Goal: Task Accomplishment & Management: Use online tool/utility

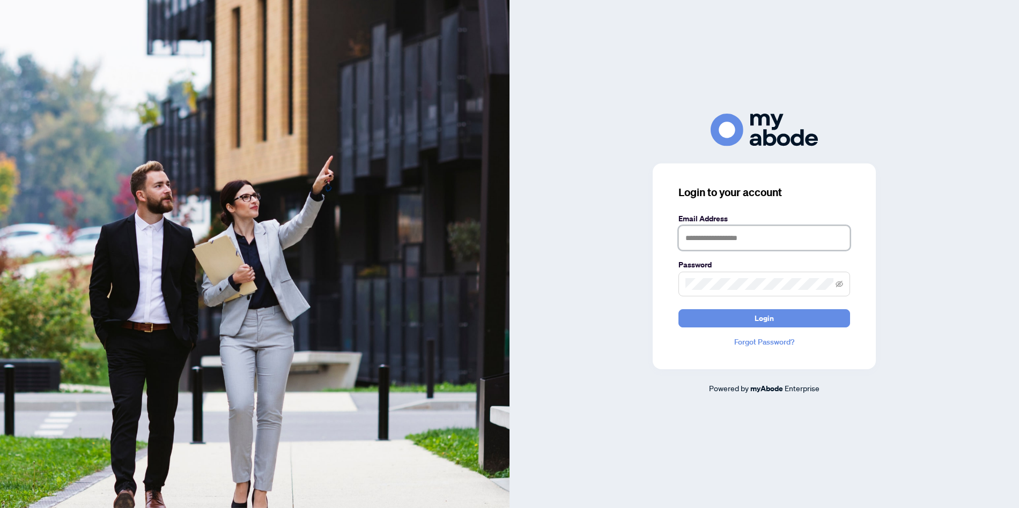
click at [771, 241] on input "text" at bounding box center [764, 238] width 172 height 25
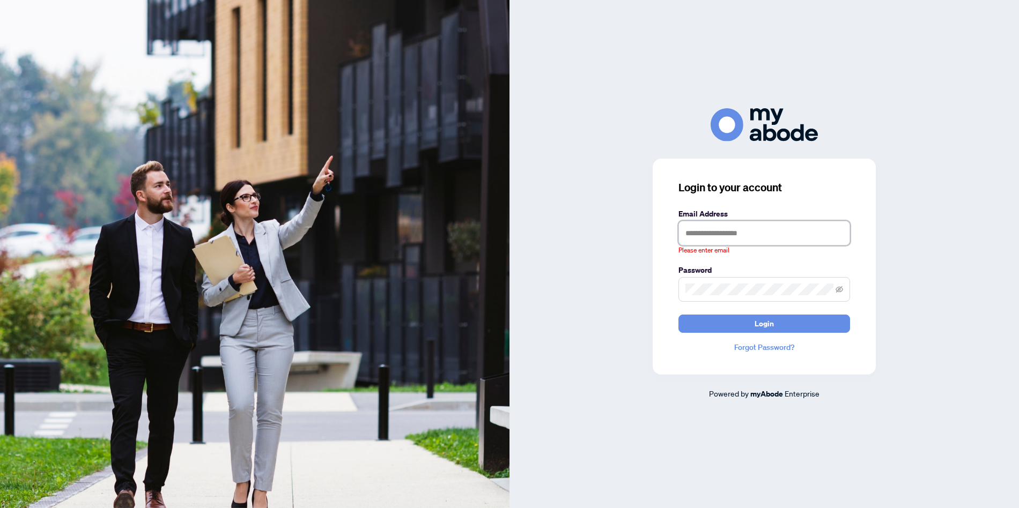
type input "**********"
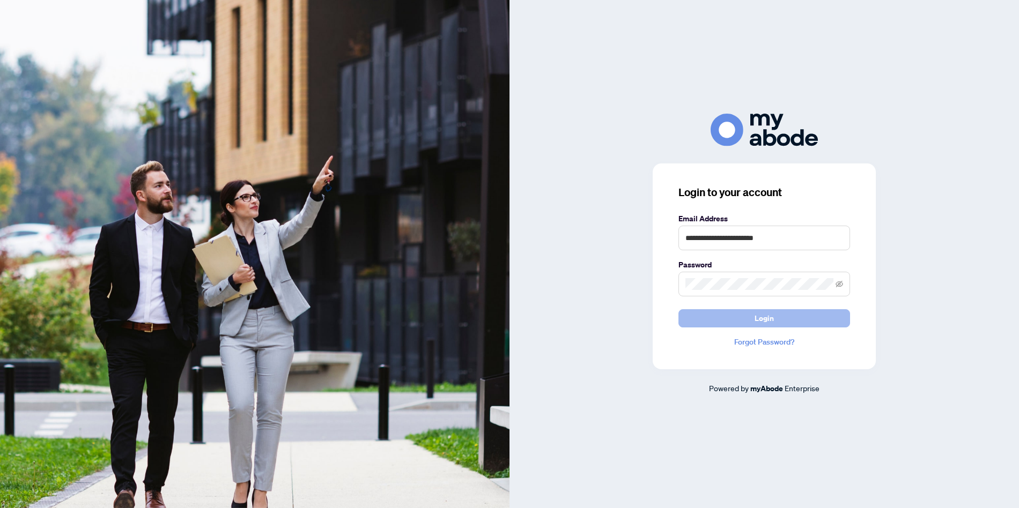
click at [781, 316] on button "Login" at bounding box center [764, 318] width 172 height 18
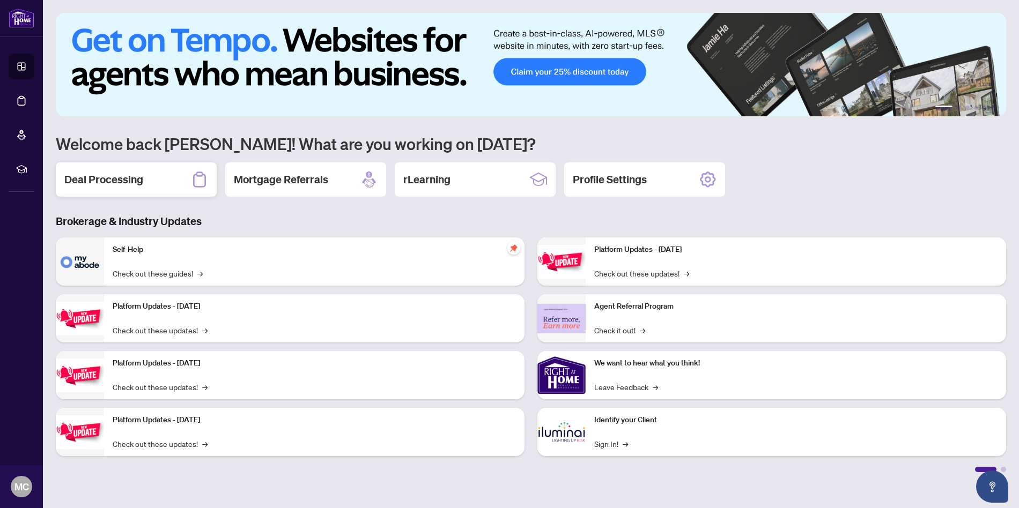
click at [133, 170] on div "Deal Processing" at bounding box center [136, 179] width 161 height 34
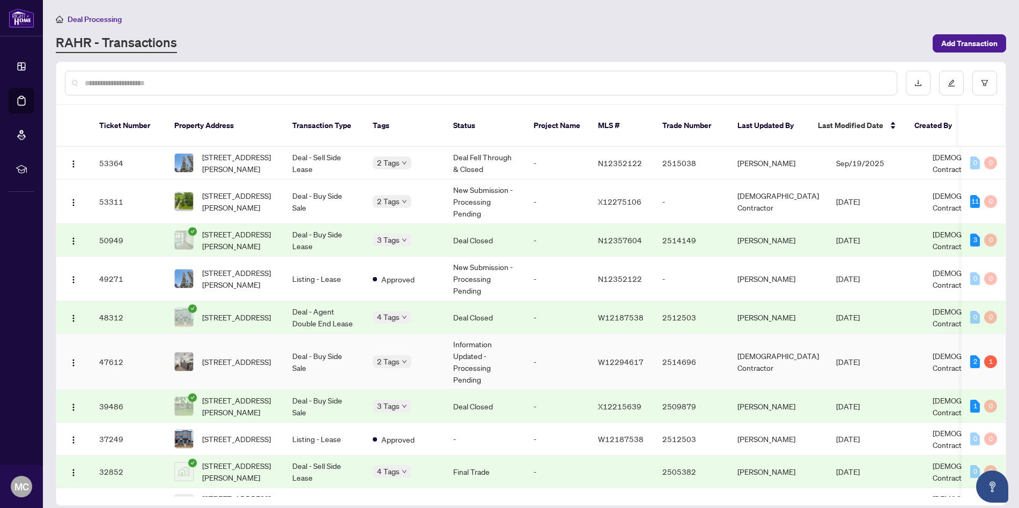
click at [615, 357] on span "W12294617" at bounding box center [621, 362] width 46 height 10
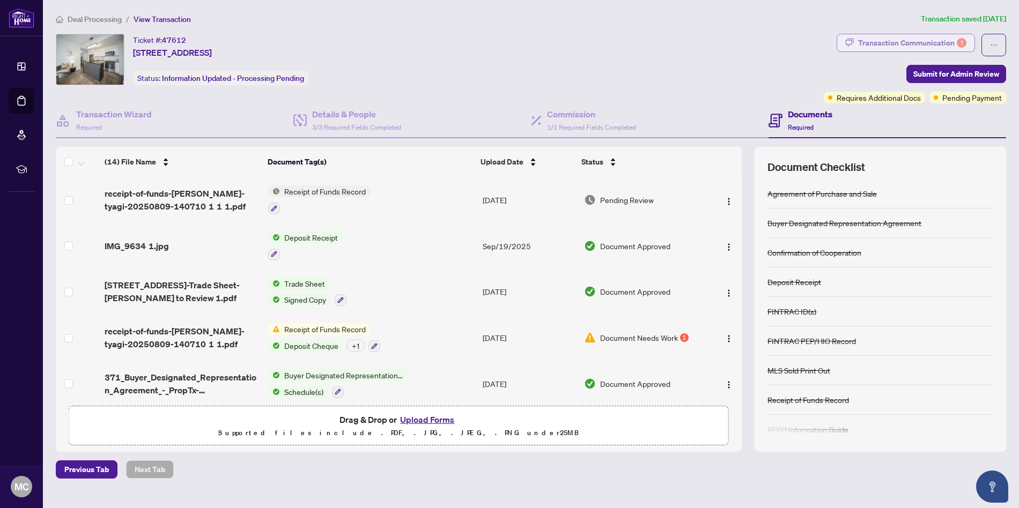
click at [939, 47] on div "Transaction Communication 1" at bounding box center [912, 42] width 108 height 17
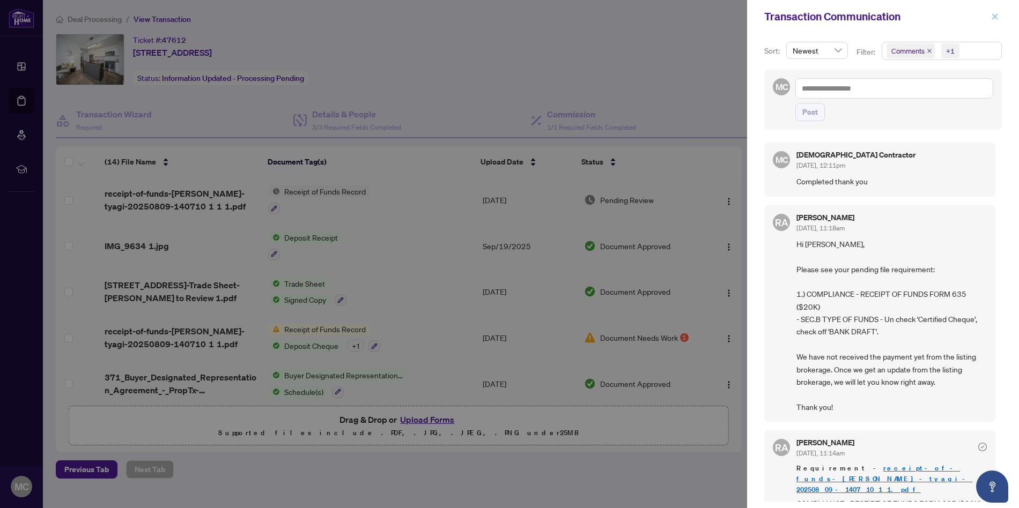
click at [993, 17] on icon "close" at bounding box center [995, 17] width 8 height 8
